Goal: Transaction & Acquisition: Purchase product/service

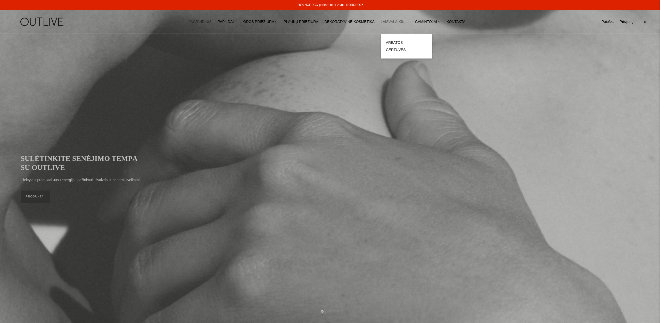
click at [407, 22] on icon at bounding box center [408, 21] width 2 height 1
click at [396, 43] on link "ARBATOS" at bounding box center [394, 43] width 17 height 4
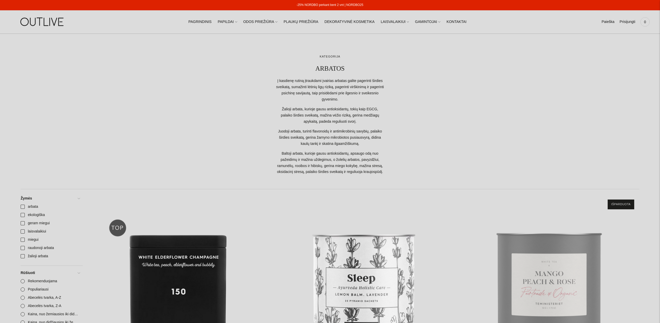
scroll to position [123, 0]
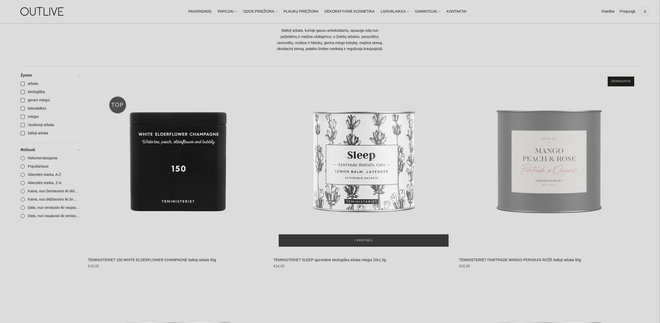
click at [347, 158] on img "TEMINISTERIET SLEEP ajurvedinė ekologiška arbata miegui 20x1.5g\a" at bounding box center [364, 161] width 181 height 181
